Goal: Task Accomplishment & Management: Use online tool/utility

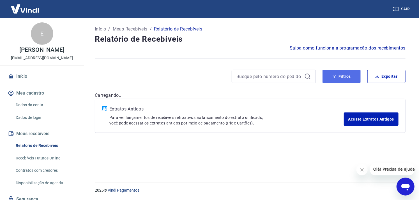
click at [344, 77] on button "Filtros" at bounding box center [341, 76] width 38 height 13
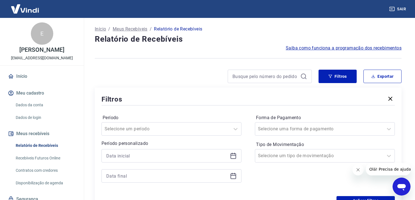
click at [235, 155] on icon at bounding box center [233, 156] width 7 height 7
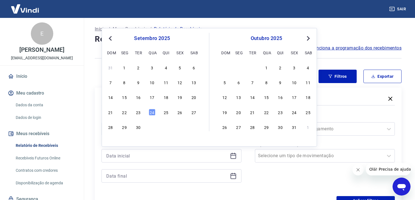
click at [142, 112] on div "21 22 23 24 25 26 27" at bounding box center [151, 112] width 91 height 8
click at [139, 113] on div "23" at bounding box center [138, 112] width 7 height 7
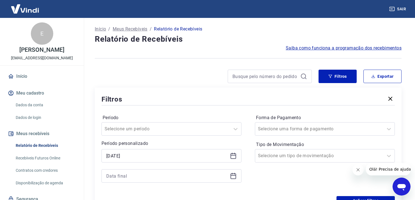
type input "[DATE]"
click at [236, 177] on icon at bounding box center [234, 177] width 6 height 6
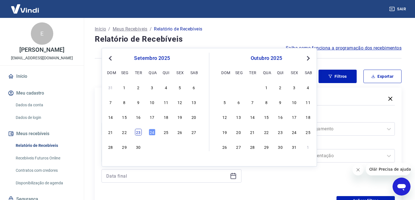
click at [141, 131] on div "23" at bounding box center [138, 132] width 7 height 7
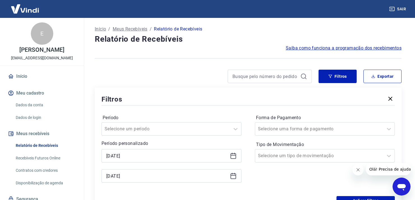
type input "[DATE]"
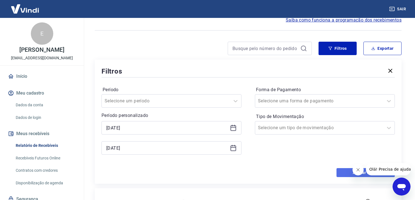
click at [345, 173] on button "Aplicar filtros" at bounding box center [366, 173] width 58 height 9
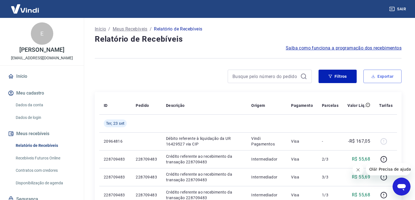
click at [386, 79] on button "Exportar" at bounding box center [382, 76] width 38 height 13
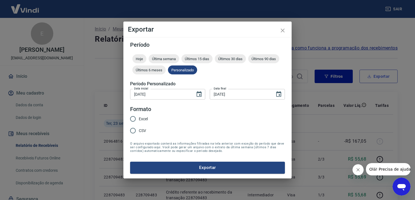
type input "[DATE]"
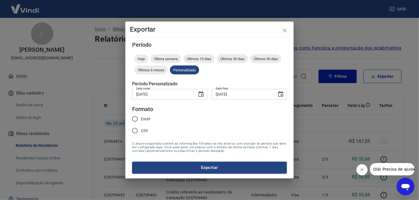
click at [145, 119] on span "Excel" at bounding box center [145, 119] width 9 height 6
click at [141, 119] on input "Excel" at bounding box center [135, 119] width 12 height 12
radio input "true"
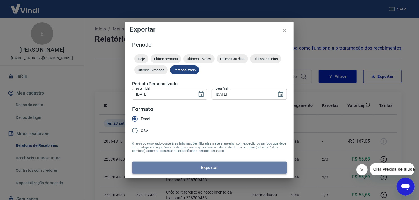
click at [198, 165] on button "Exportar" at bounding box center [209, 168] width 155 height 12
